Goal: Register for event/course

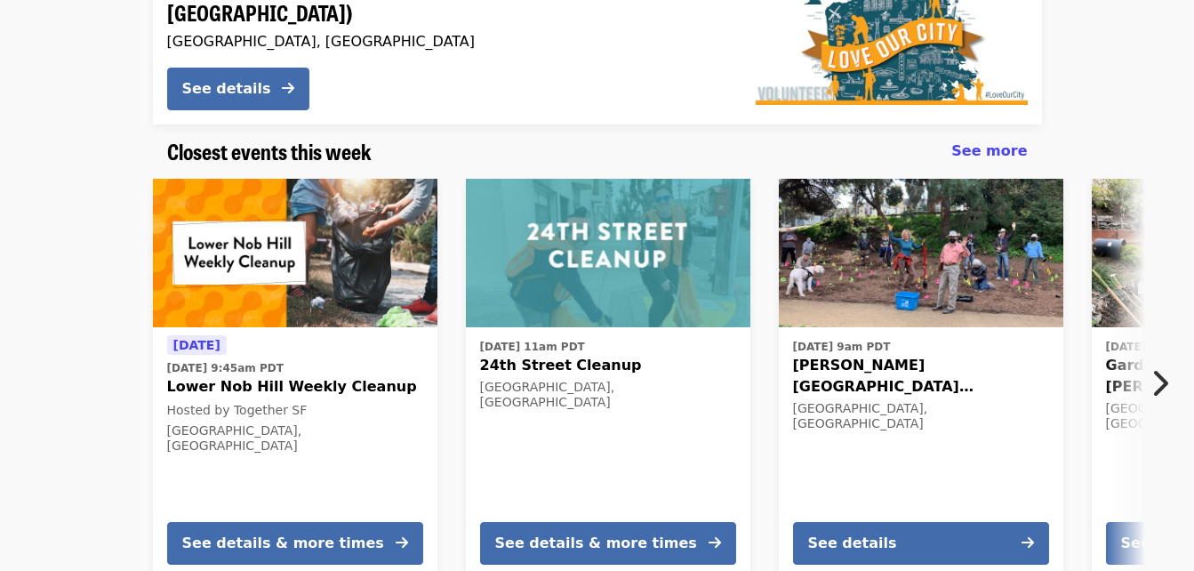
scroll to position [445, 0]
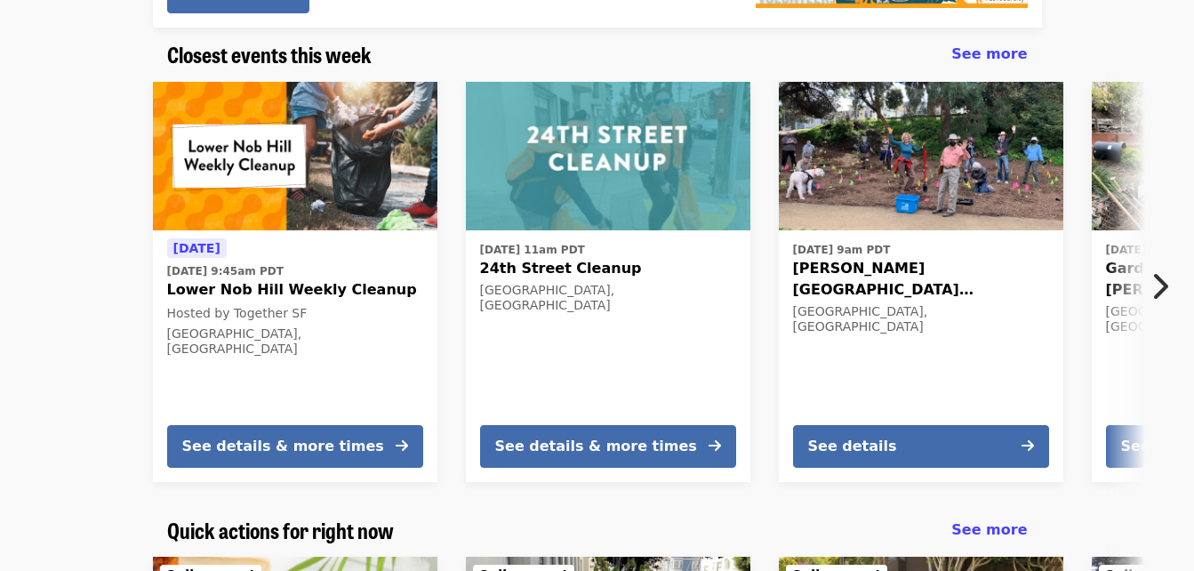
click at [225, 290] on span "Lower Nob Hill Weekly Cleanup" at bounding box center [295, 289] width 256 height 21
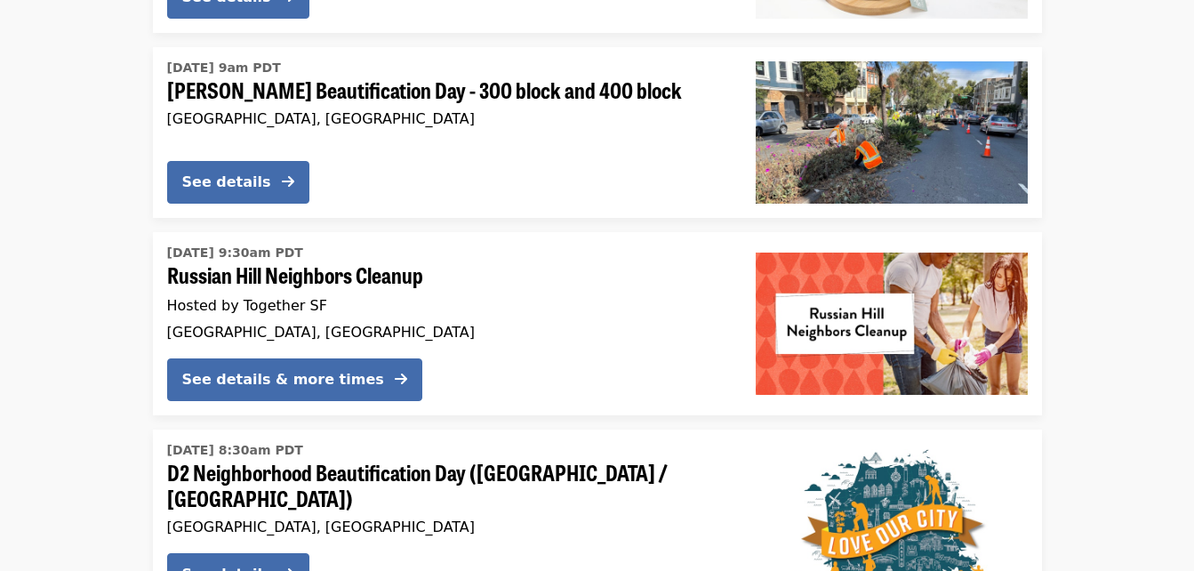
scroll to position [1882, 0]
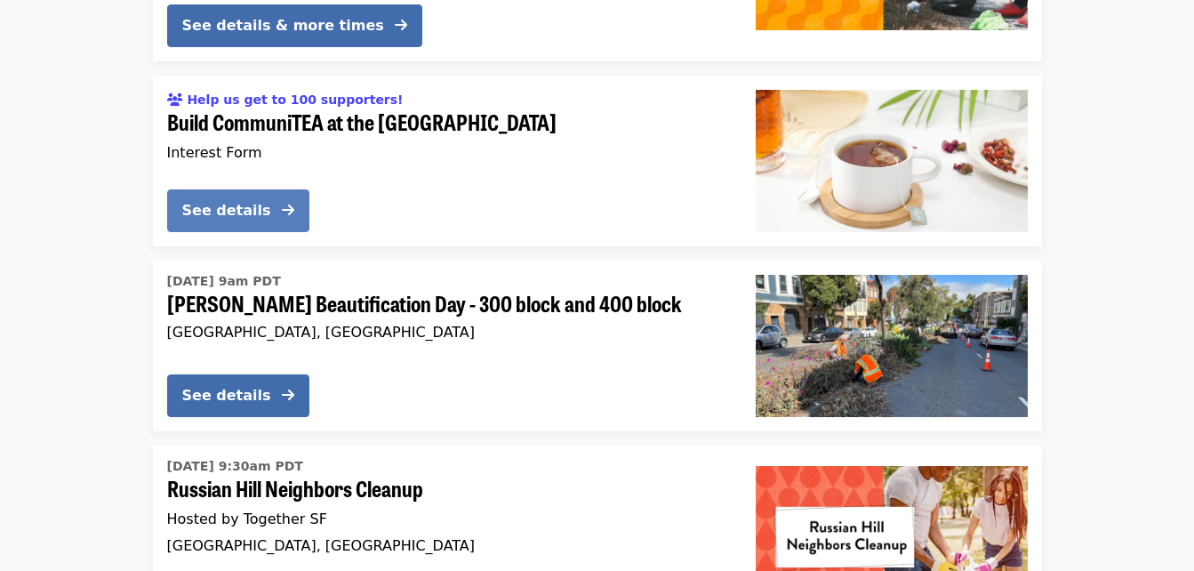
click at [223, 200] on div "See details" at bounding box center [226, 210] width 89 height 21
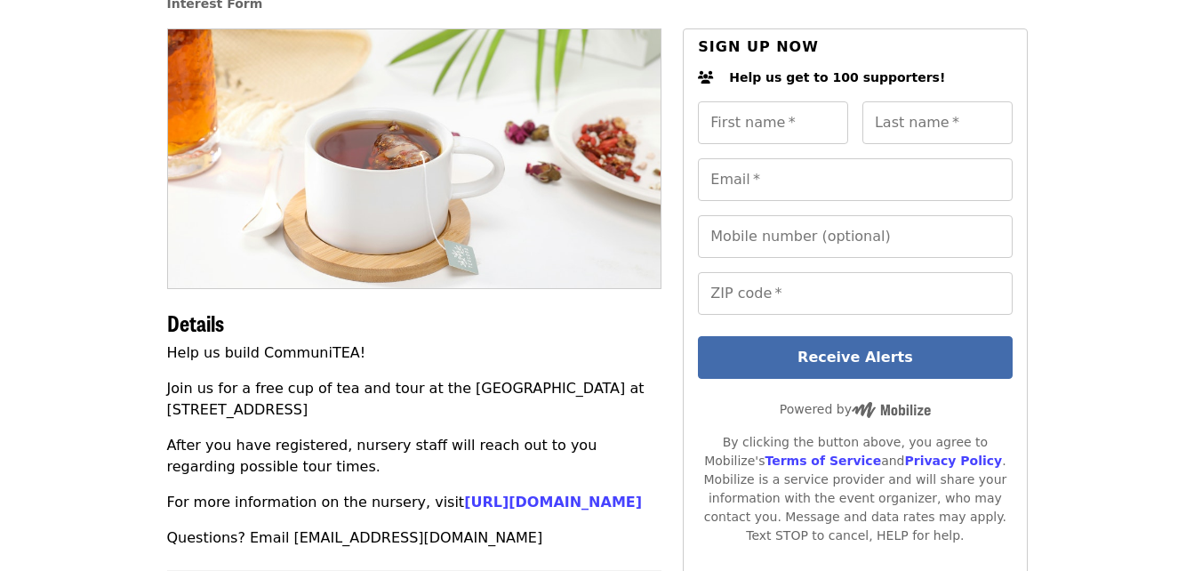
scroll to position [136, 0]
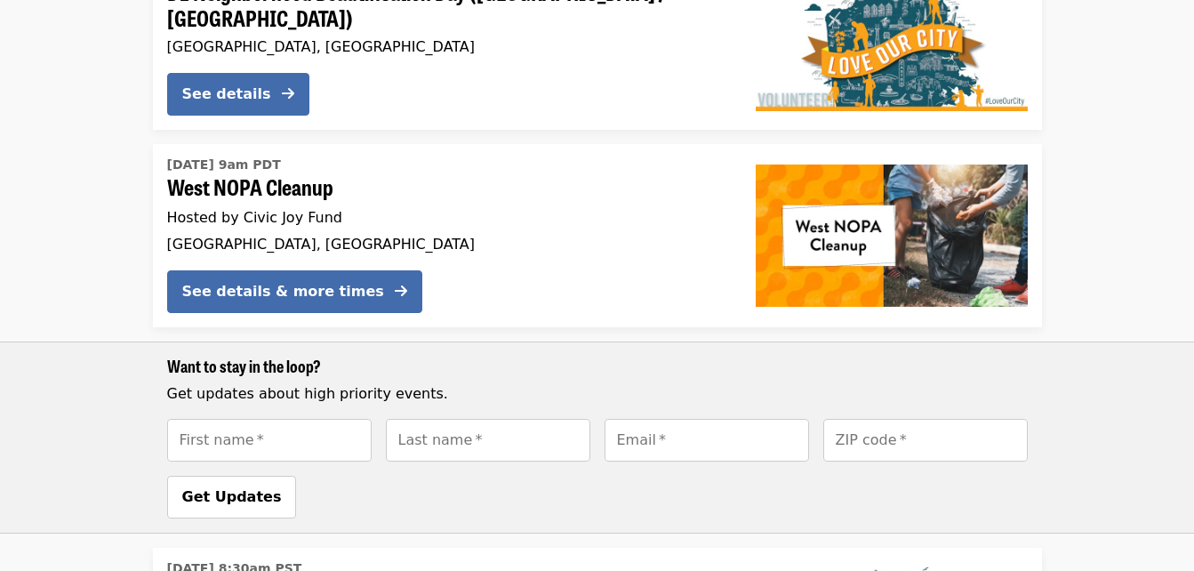
scroll to position [2556, 0]
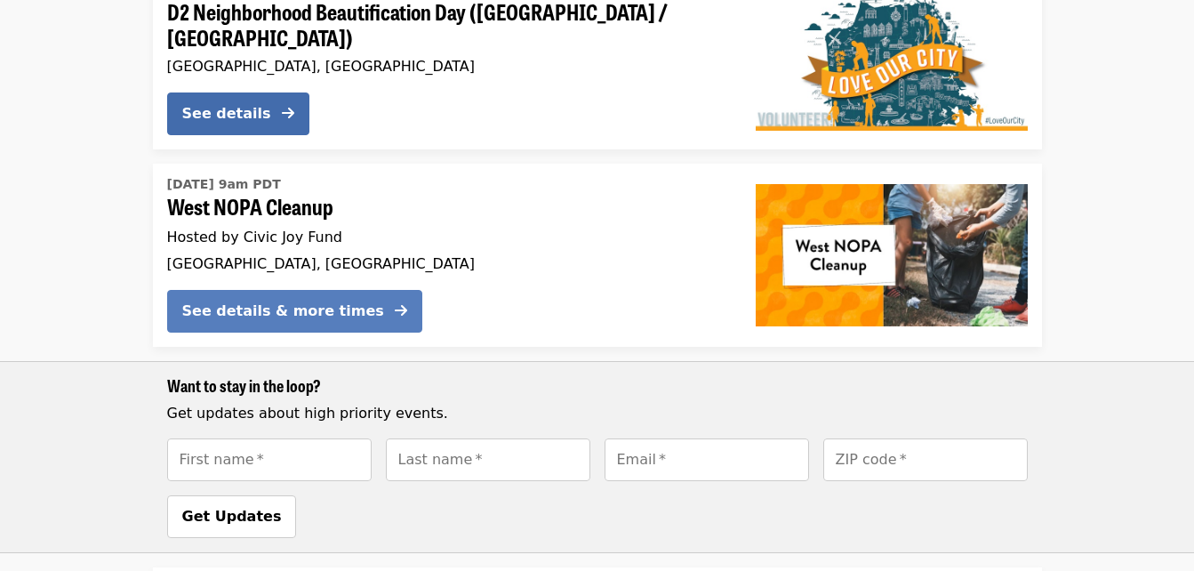
click at [223, 300] on div "See details & more times" at bounding box center [283, 310] width 202 height 21
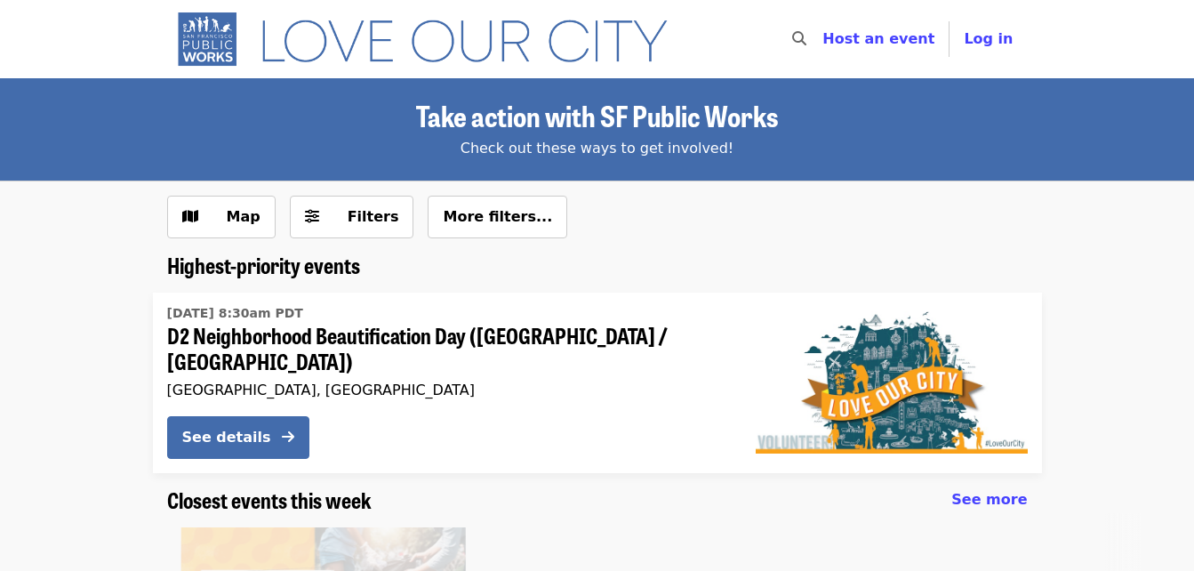
scroll to position [328, 0]
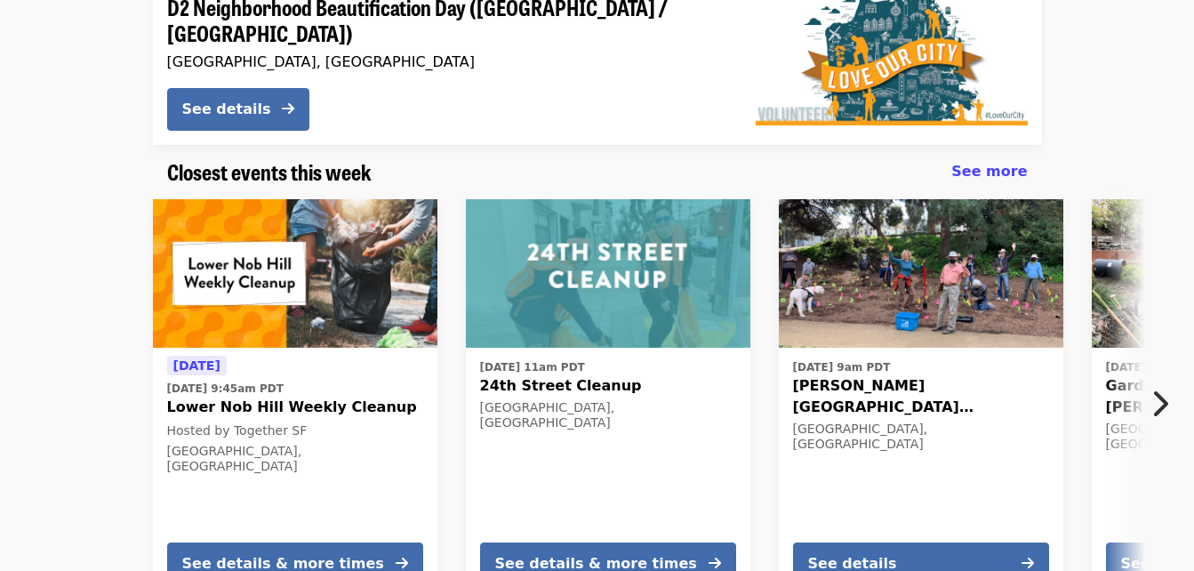
click at [1157, 392] on icon "chevron-right icon" at bounding box center [1159, 404] width 18 height 34
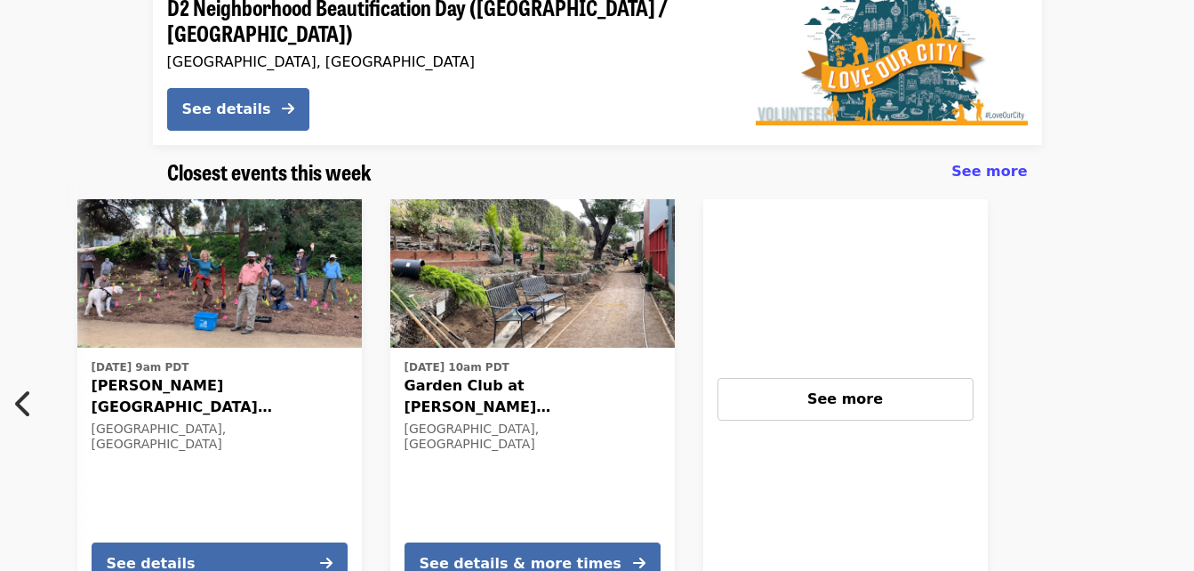
scroll to position [0, 782]
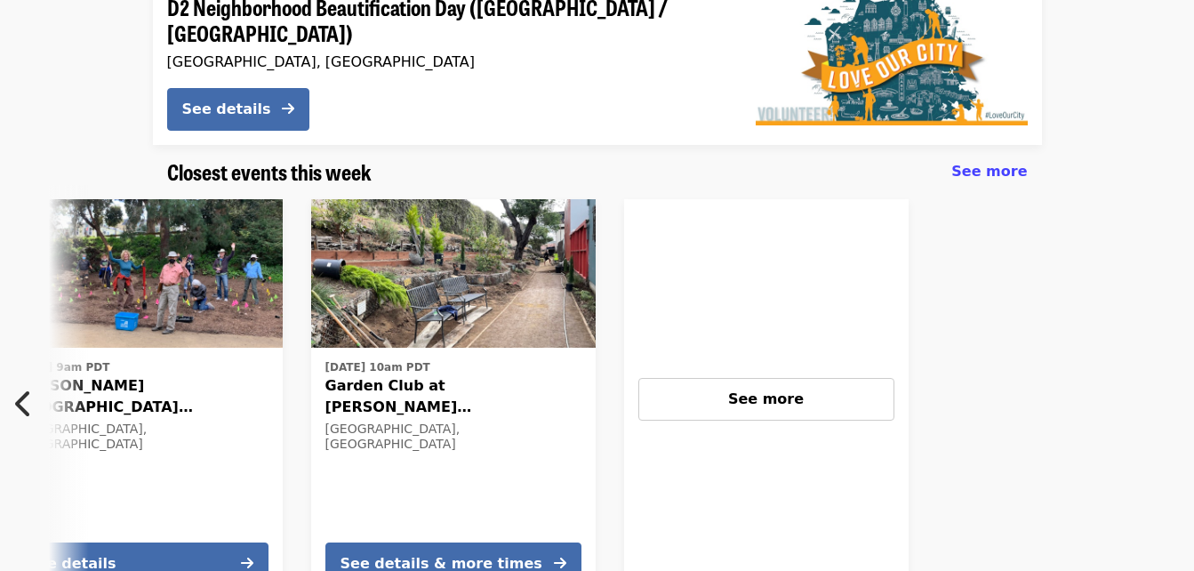
click at [395, 299] on img at bounding box center [453, 273] width 284 height 149
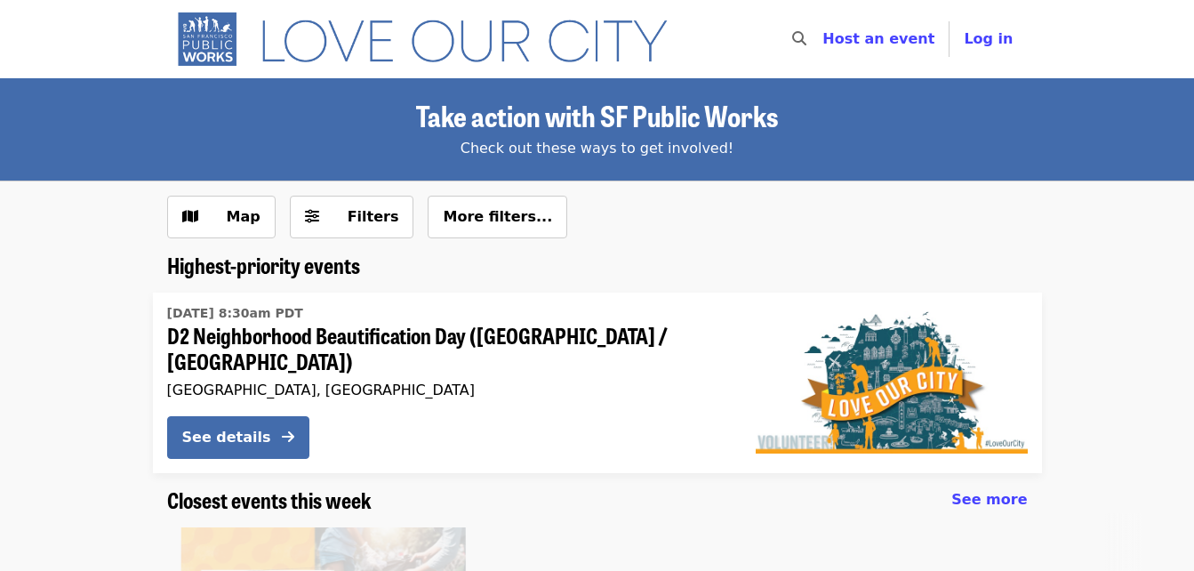
scroll to position [328, 0]
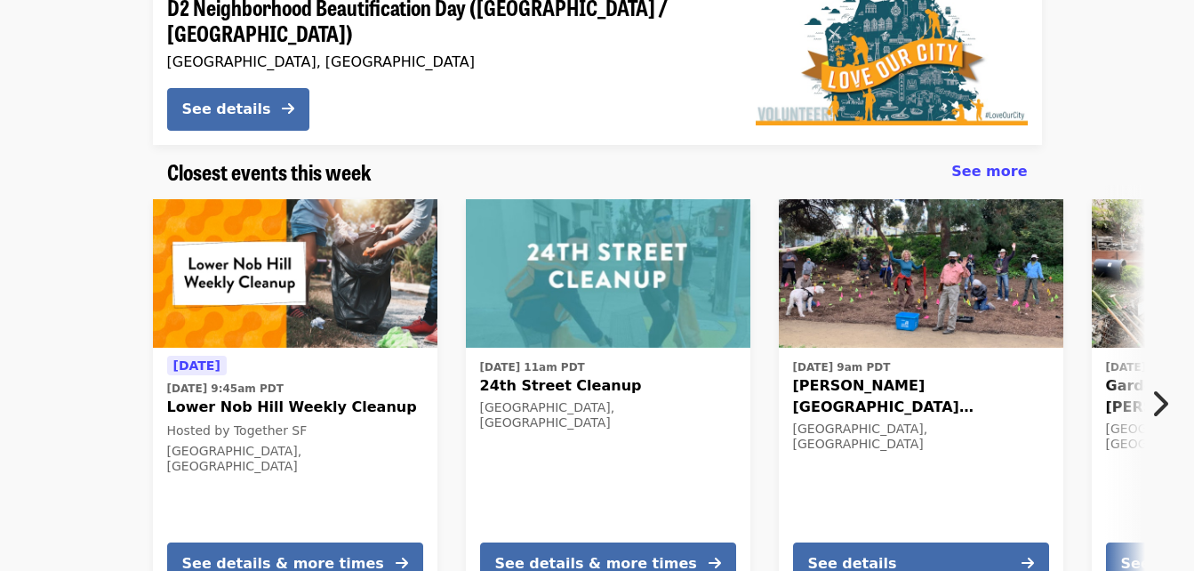
click at [1160, 395] on icon "chevron-right icon" at bounding box center [1159, 404] width 18 height 34
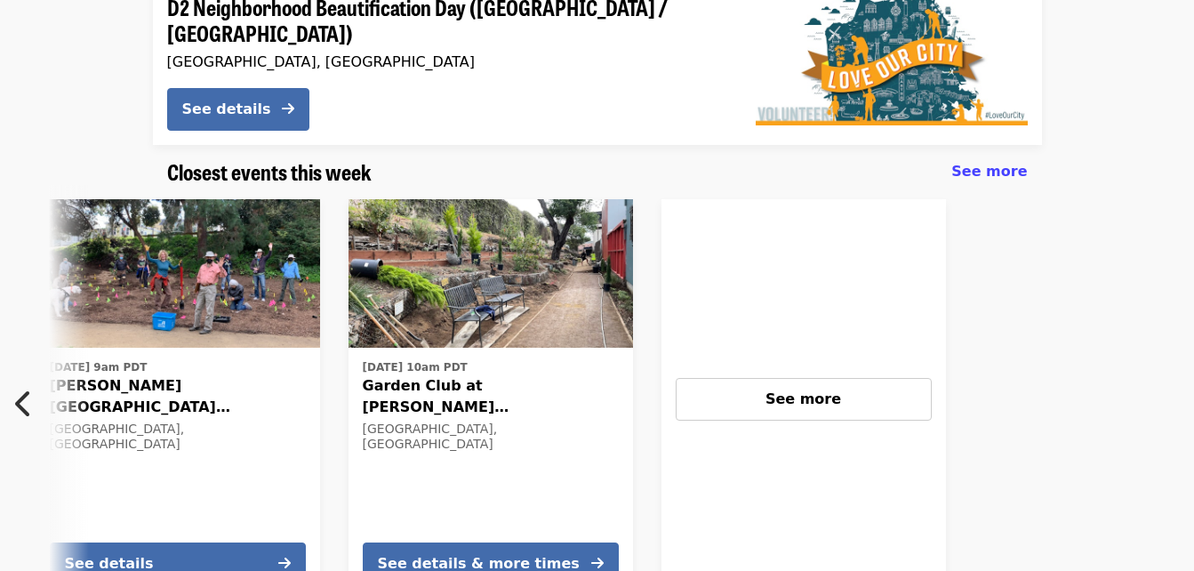
scroll to position [0, 782]
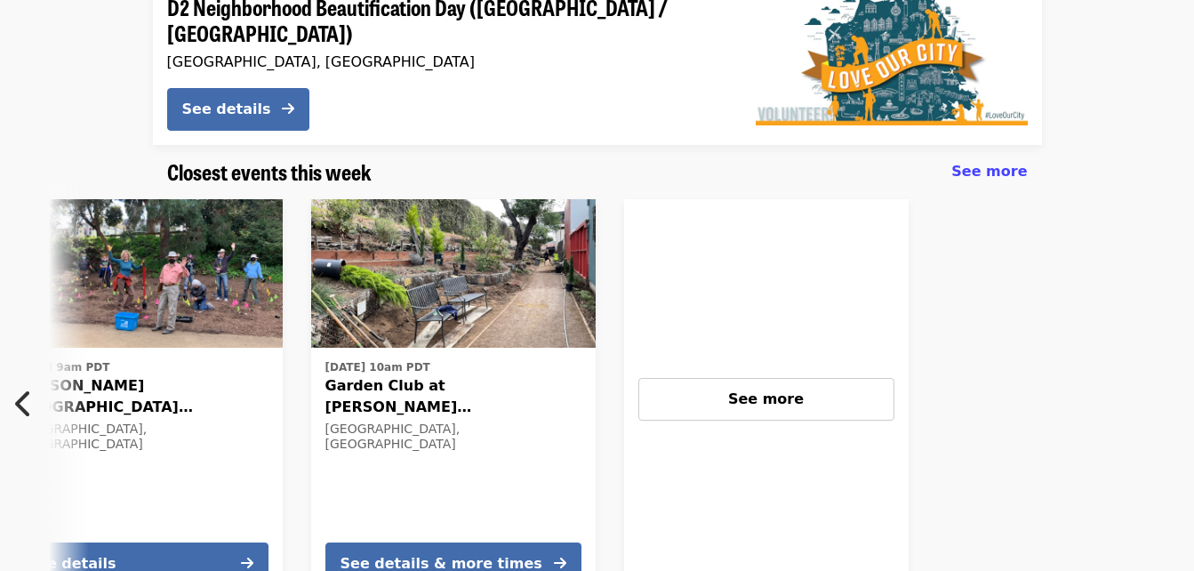
click at [21, 394] on icon "chevron-left icon" at bounding box center [24, 404] width 18 height 34
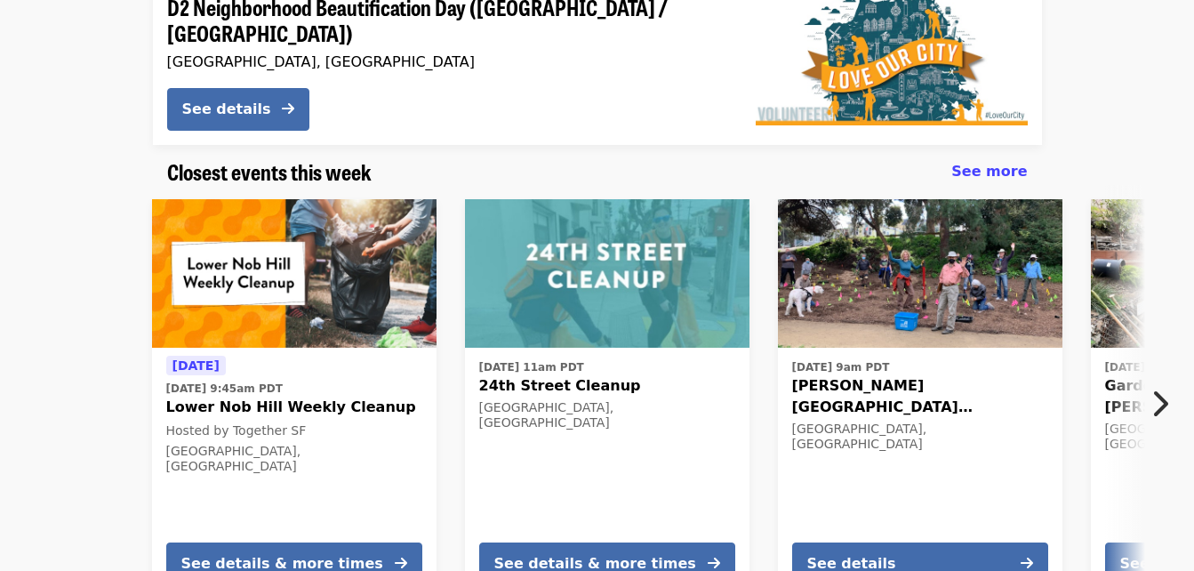
scroll to position [0, 0]
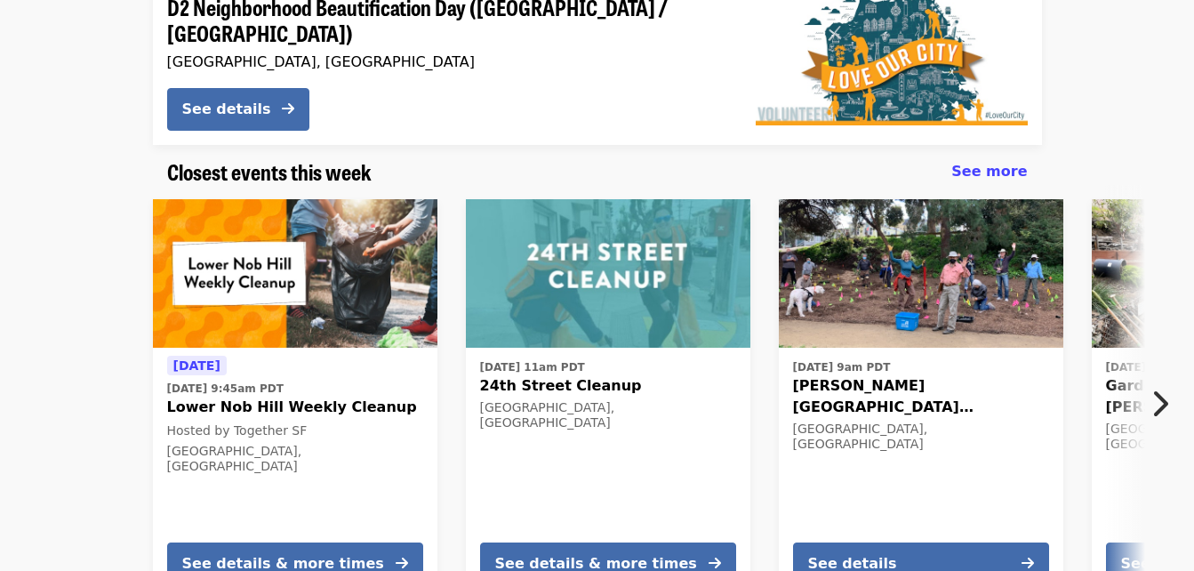
click at [21, 394] on div "[DATE] [DATE] 9:45am PDT [GEOGRAPHIC_DATA] Hill Weekly Cleanup Hosted by Togeth…" at bounding box center [590, 399] width 1380 height 428
